Goal: Task Accomplishment & Management: Manage account settings

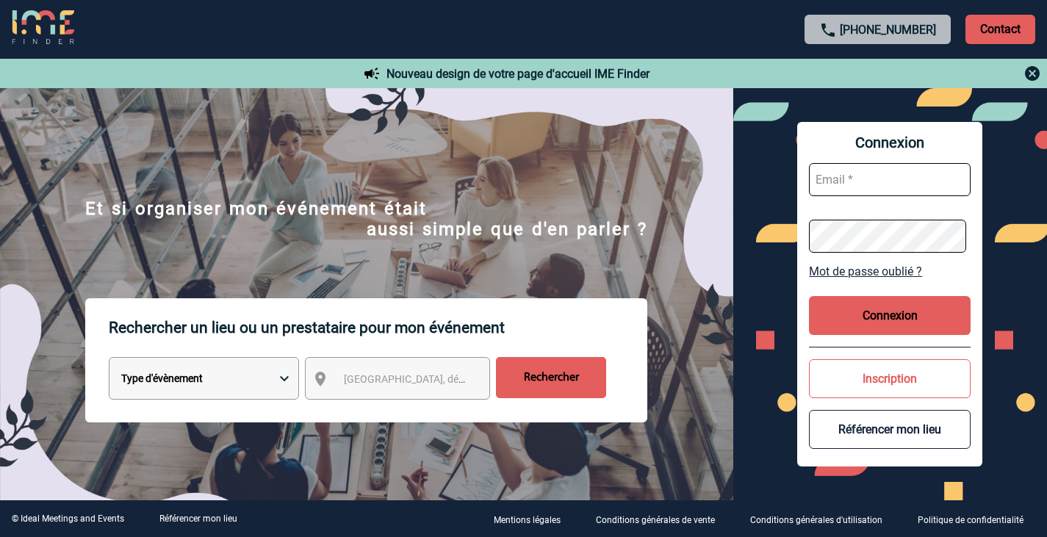
click at [905, 178] on input "text" at bounding box center [890, 179] width 162 height 33
type input "[PERSON_NAME][EMAIL_ADDRESS][DOMAIN_NAME]"
click at [908, 312] on button "Connexion" at bounding box center [890, 315] width 162 height 39
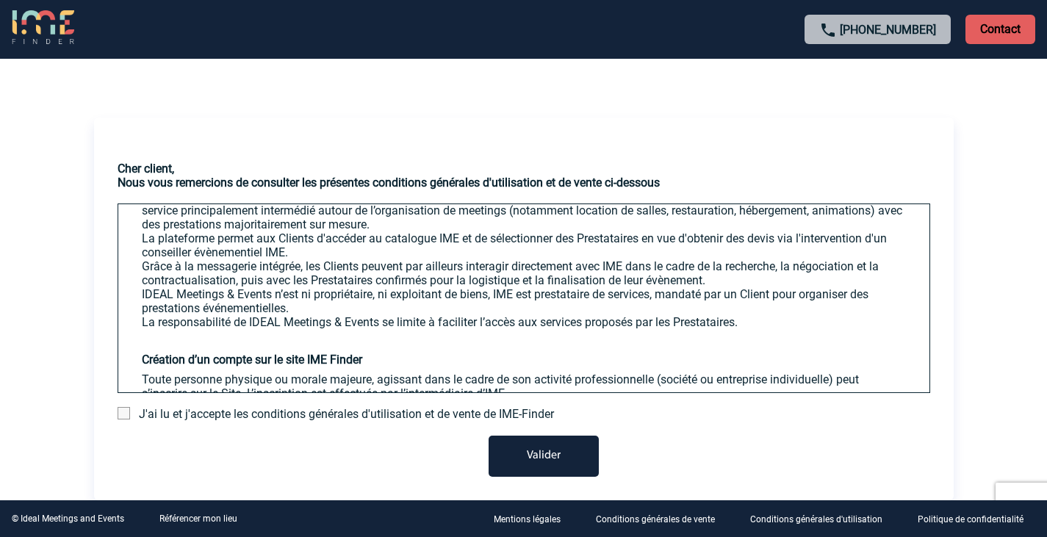
scroll to position [367, 0]
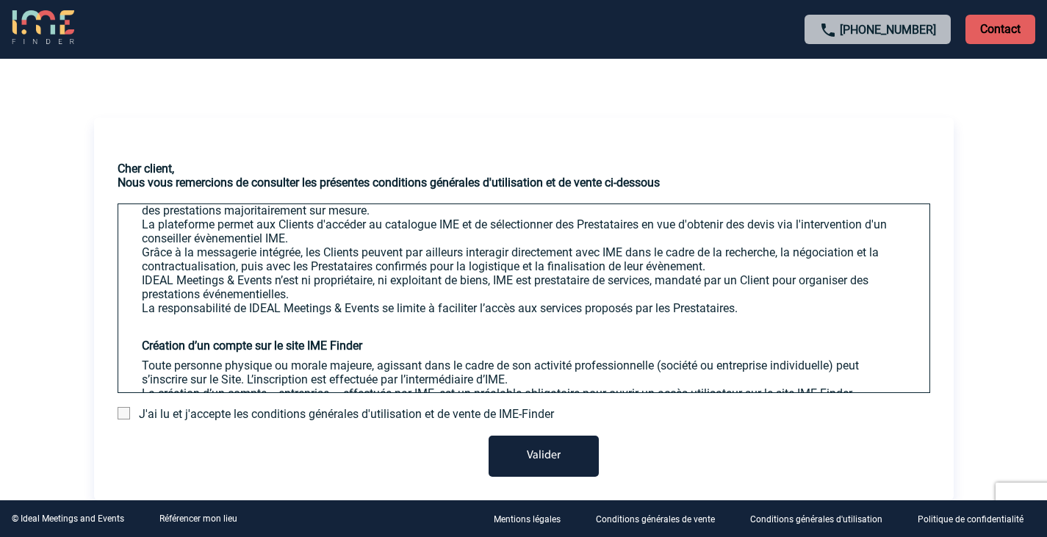
drag, startPoint x: 120, startPoint y: 410, endPoint x: 236, endPoint y: 418, distance: 116.4
click at [122, 410] on span at bounding box center [124, 413] width 12 height 12
click at [0, 0] on input "checkbox" at bounding box center [0, 0] width 0 height 0
click at [547, 459] on button "Valider" at bounding box center [544, 456] width 110 height 41
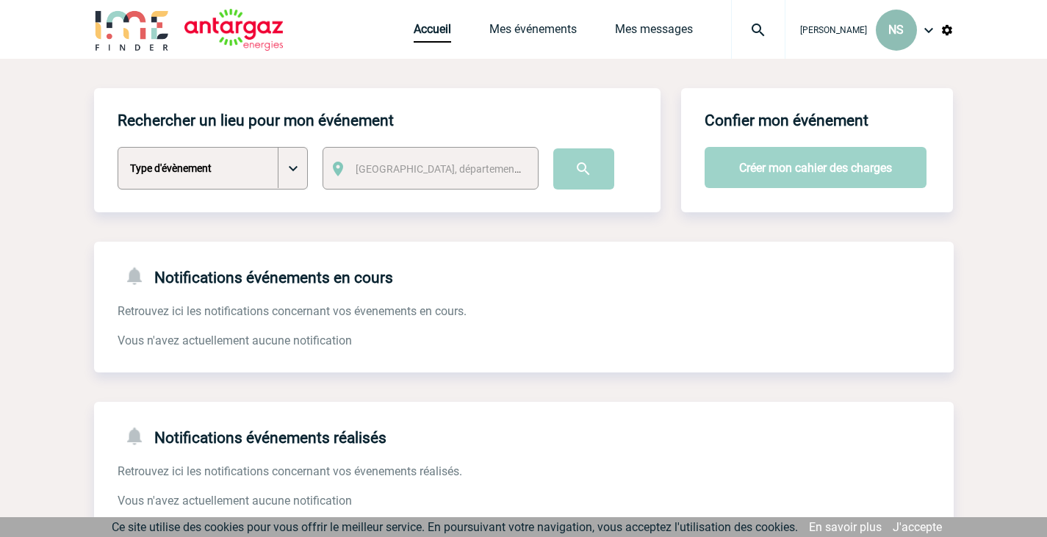
click at [878, 29] on div "NS" at bounding box center [896, 30] width 41 height 41
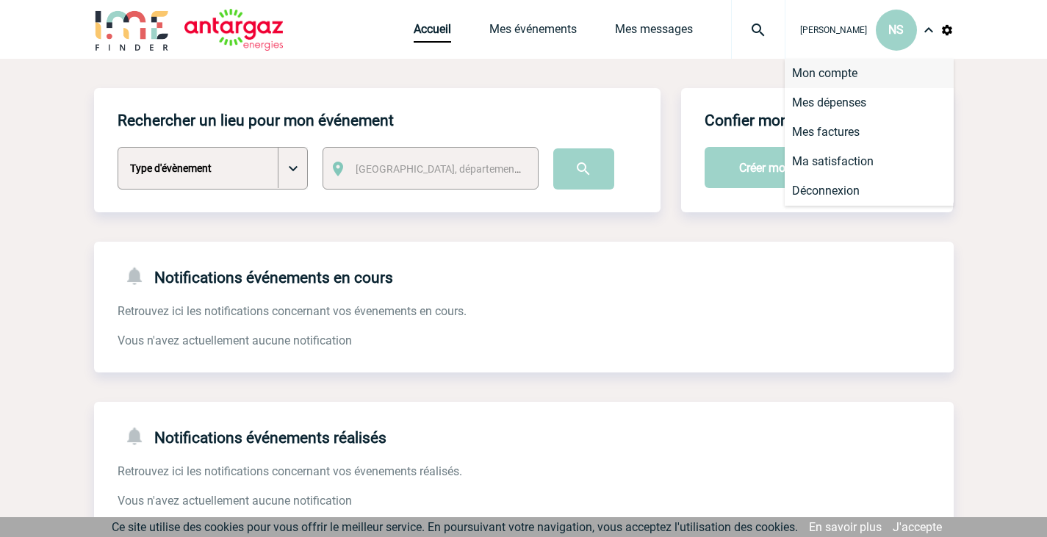
click at [839, 72] on li "Mon compte" at bounding box center [869, 73] width 169 height 29
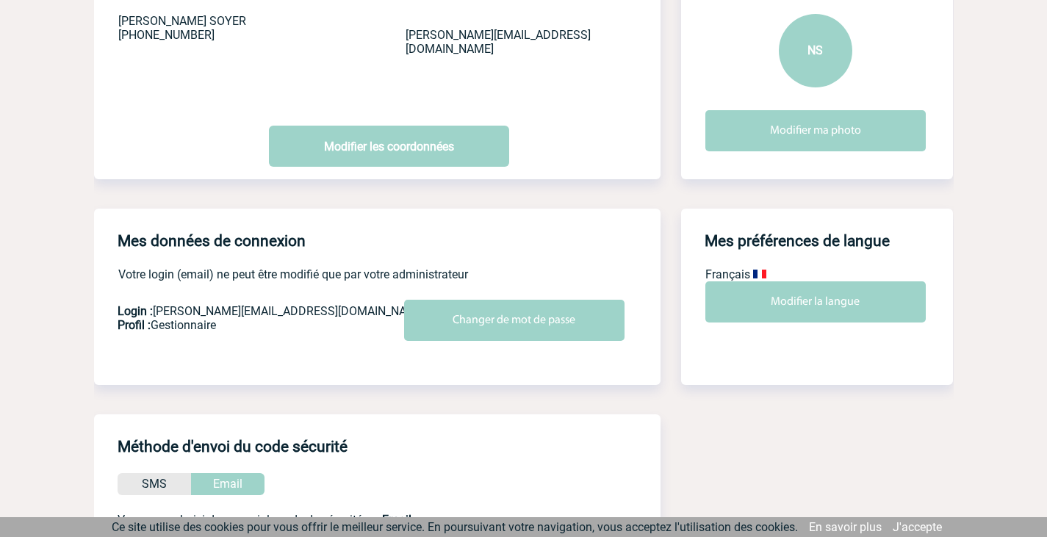
scroll to position [147, 0]
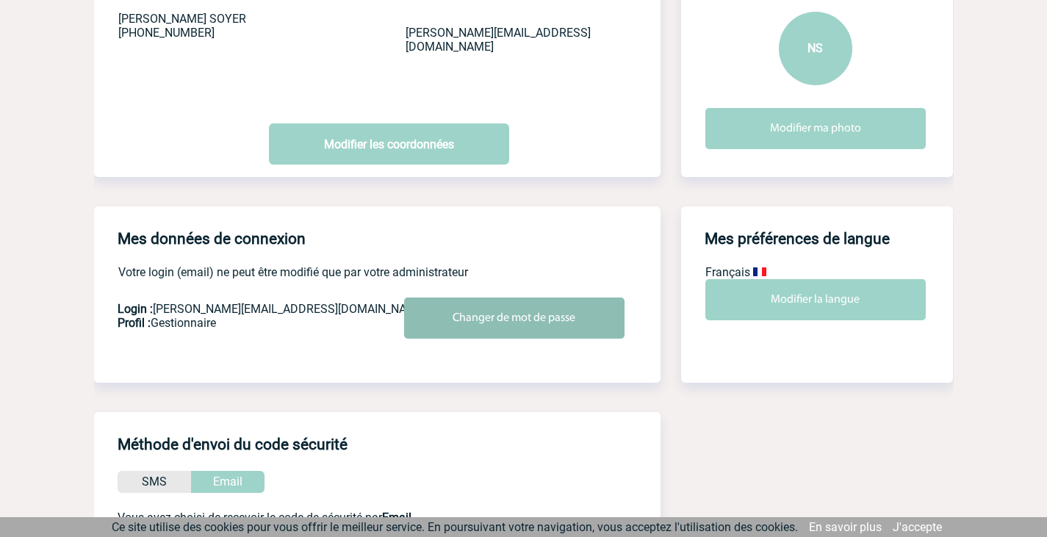
click at [486, 322] on input "Changer de mot de passe" at bounding box center [514, 318] width 220 height 41
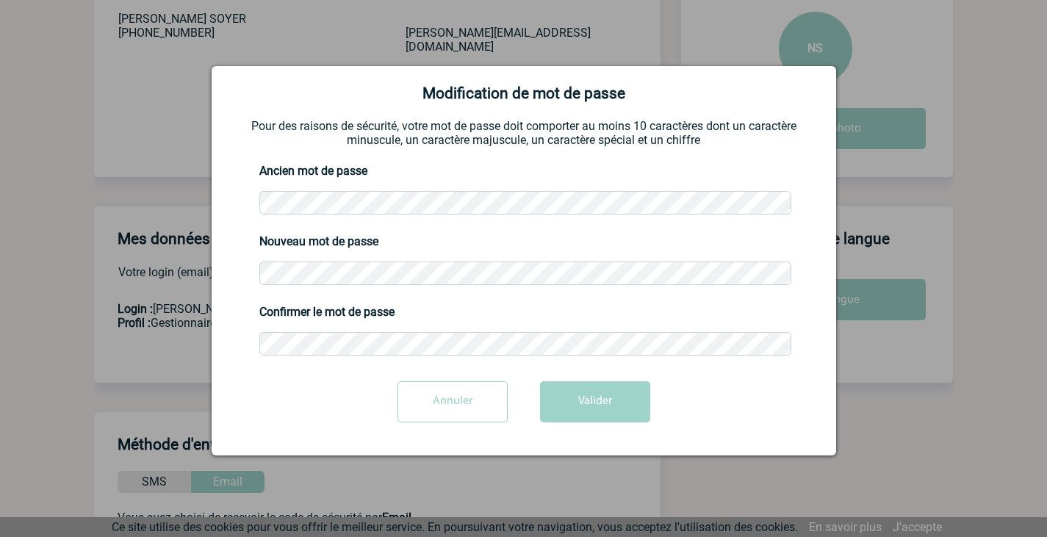
click at [230, 193] on div "Ancien mot de passe" at bounding box center [524, 190] width 588 height 71
click at [251, 197] on div "Ancien mot de passe" at bounding box center [524, 190] width 588 height 71
click at [618, 395] on button "Valider" at bounding box center [595, 401] width 110 height 41
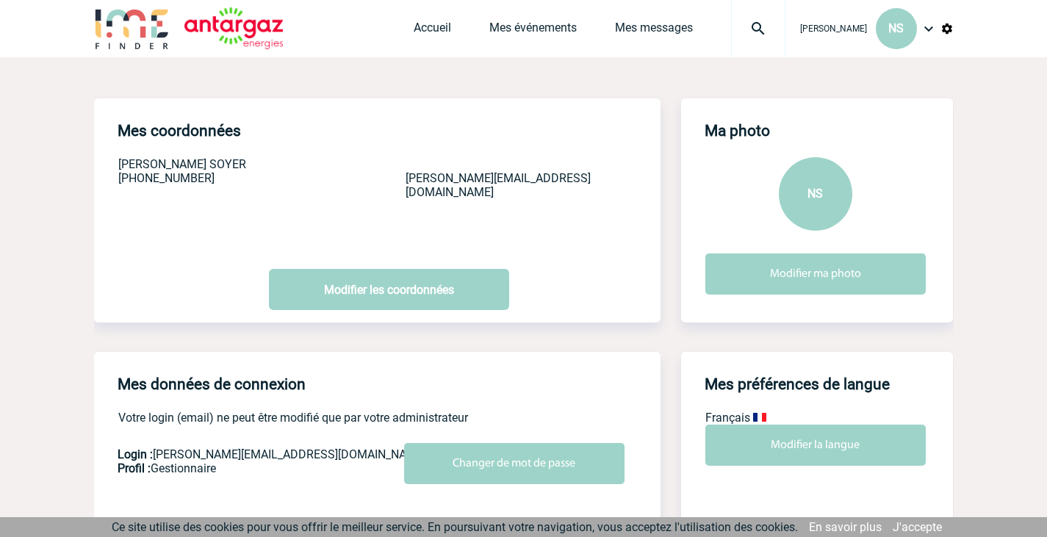
scroll to position [0, 0]
